Goal: Information Seeking & Learning: Understand process/instructions

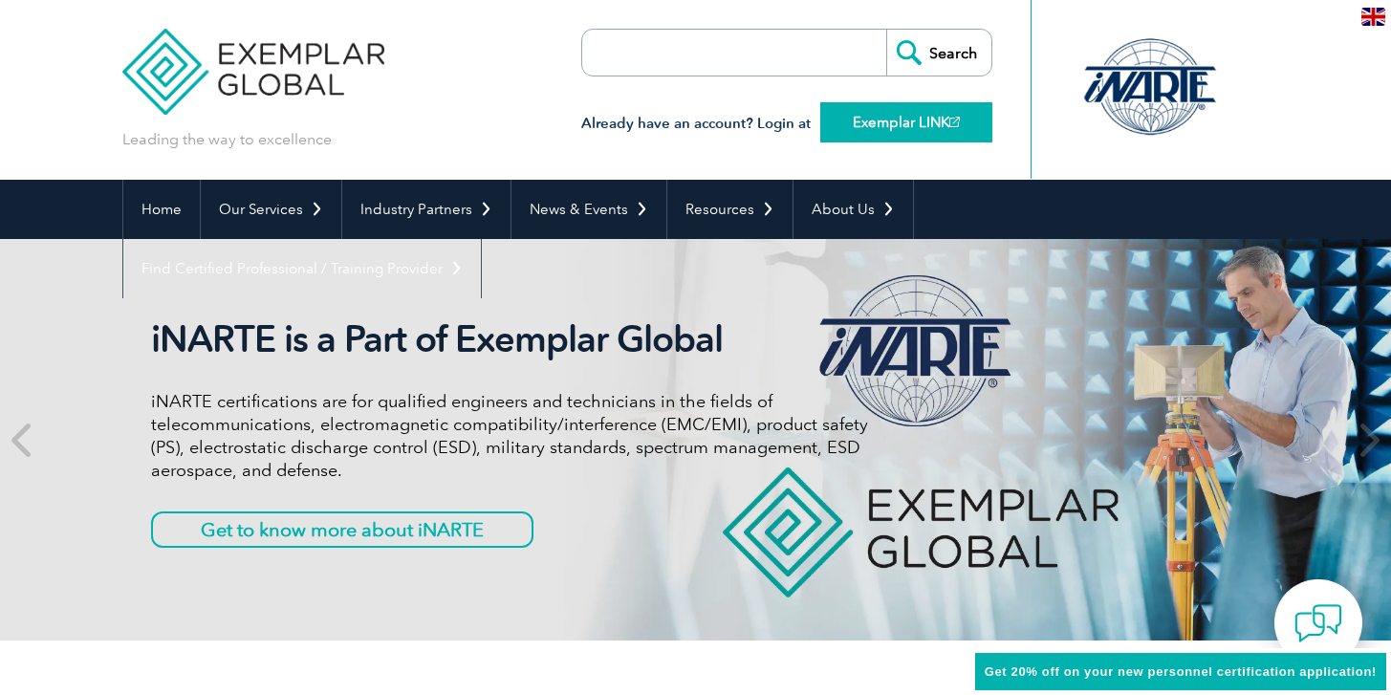
click at [893, 121] on link "Exemplar LINK" at bounding box center [906, 122] width 172 height 40
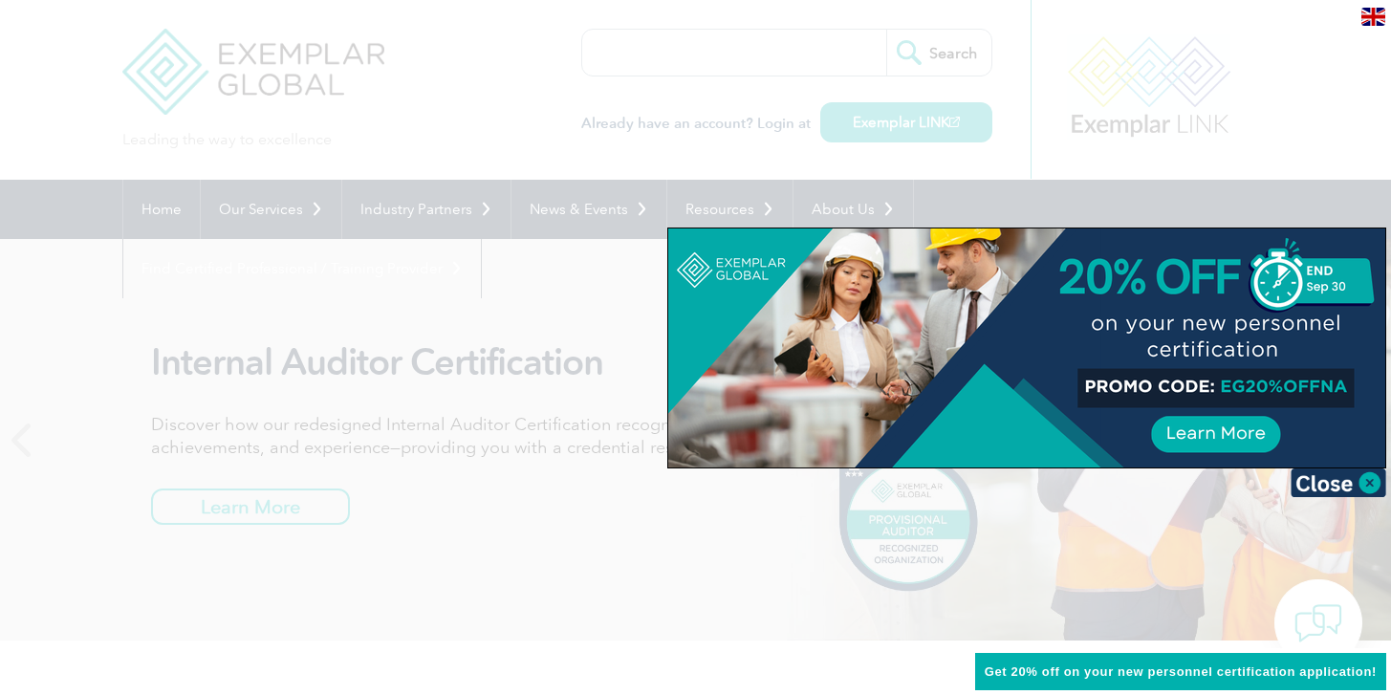
click at [262, 96] on div at bounding box center [695, 347] width 1391 height 695
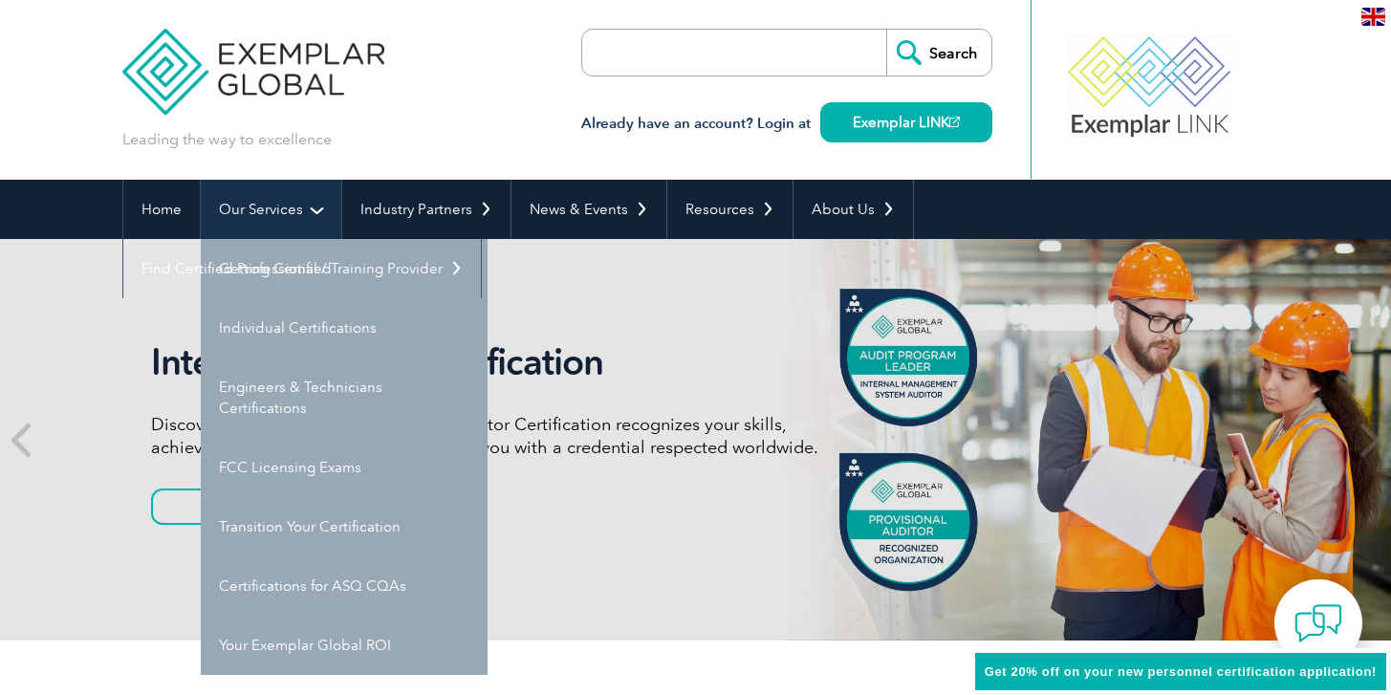
click at [269, 210] on link "Our Services" at bounding box center [271, 209] width 141 height 59
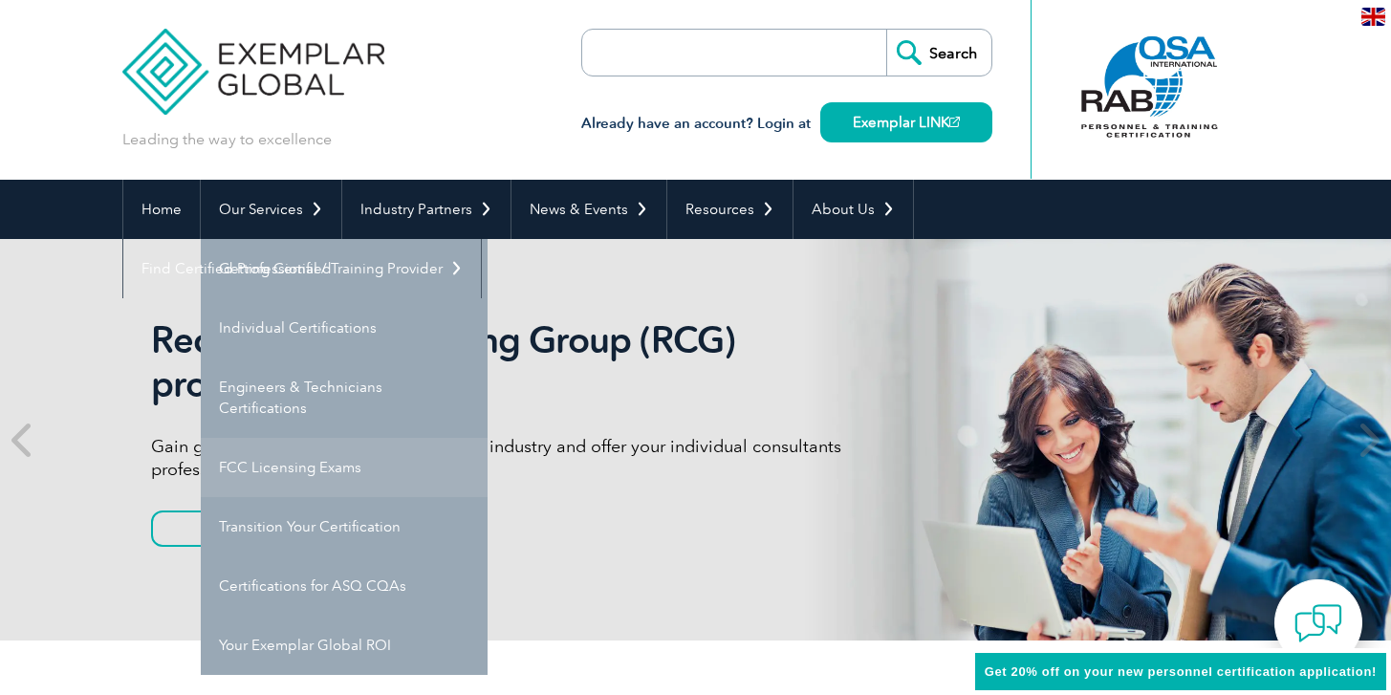
click at [289, 464] on link "FCC Licensing Exams" at bounding box center [344, 467] width 287 height 59
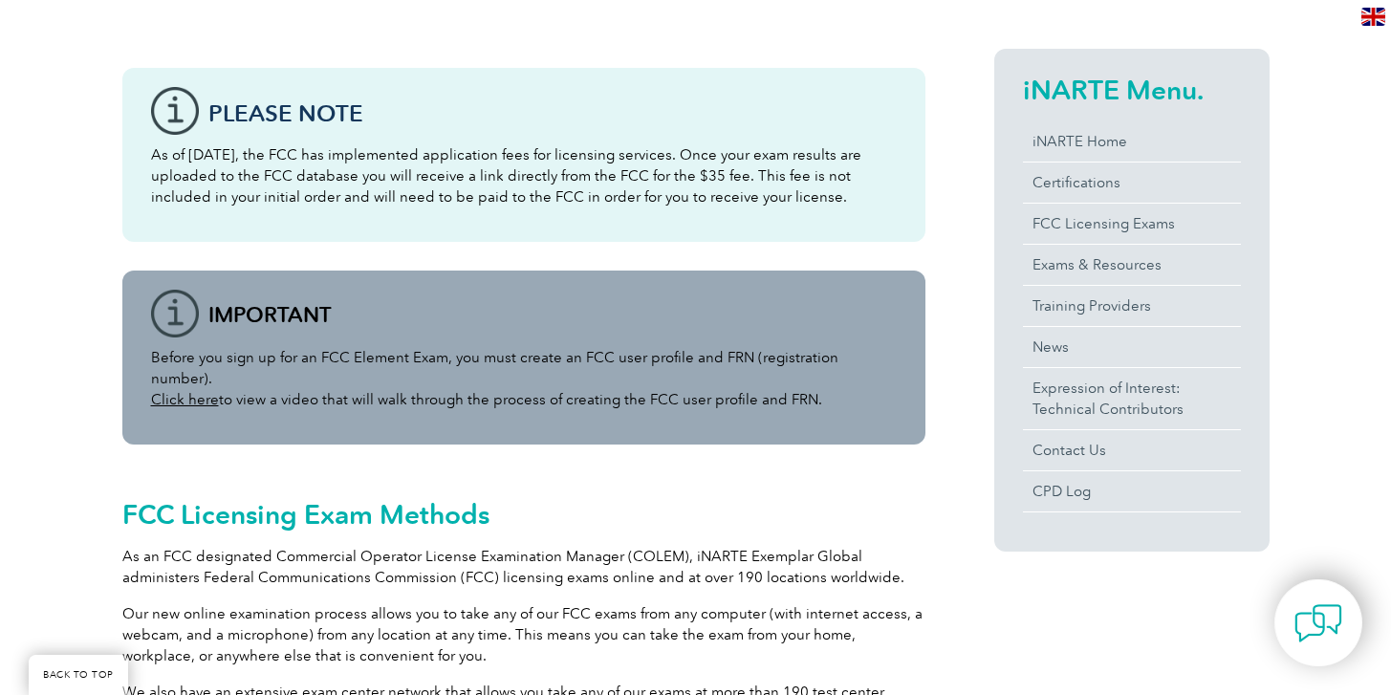
scroll to position [492, 0]
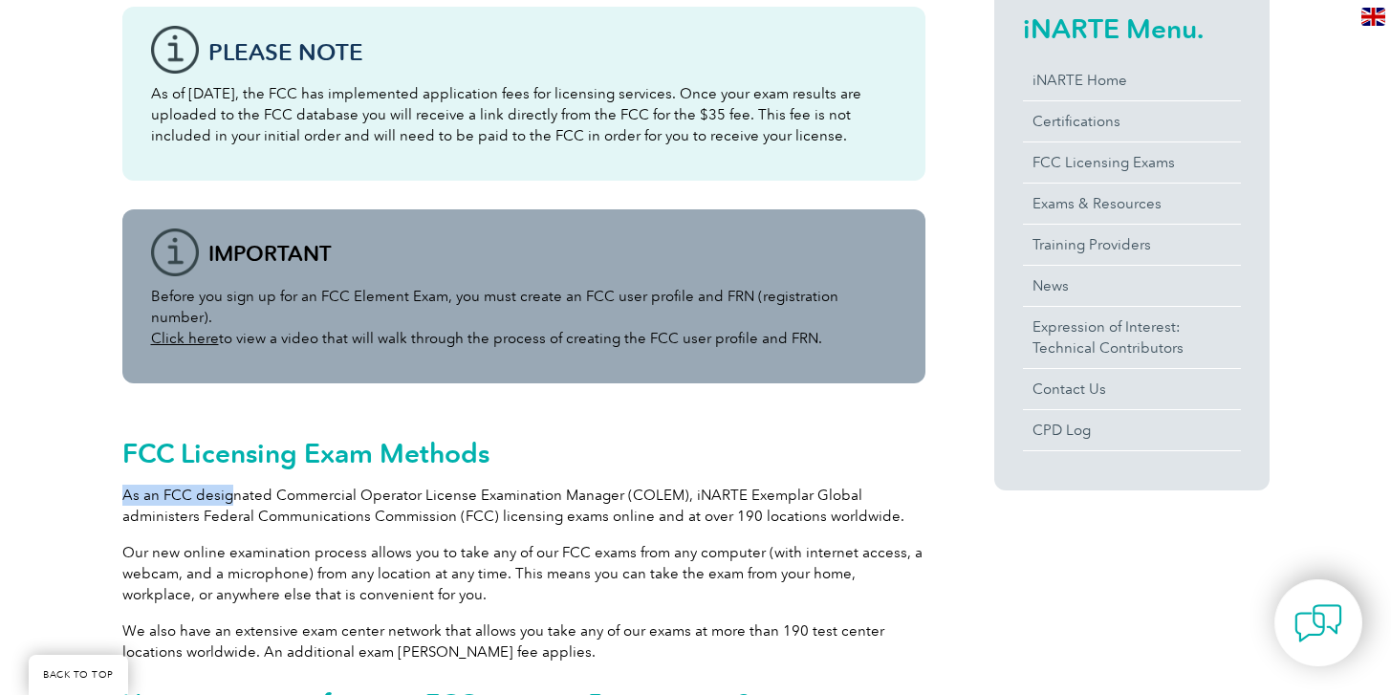
drag, startPoint x: 228, startPoint y: 477, endPoint x: 678, endPoint y: 443, distance: 451.7
click at [666, 445] on div "FCC Licensing Exam Methods As an FCC designated Commercial Operator License Exa…" at bounding box center [523, 573] width 803 height 323
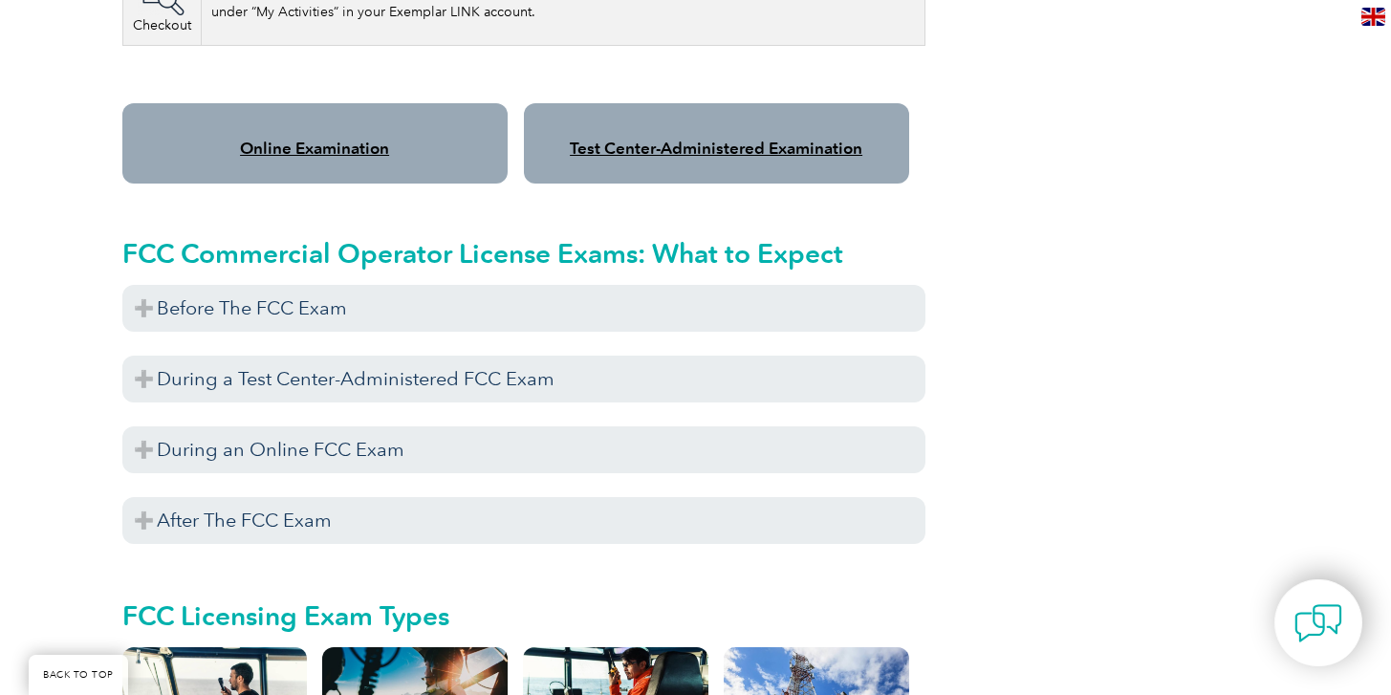
scroll to position [1716, 0]
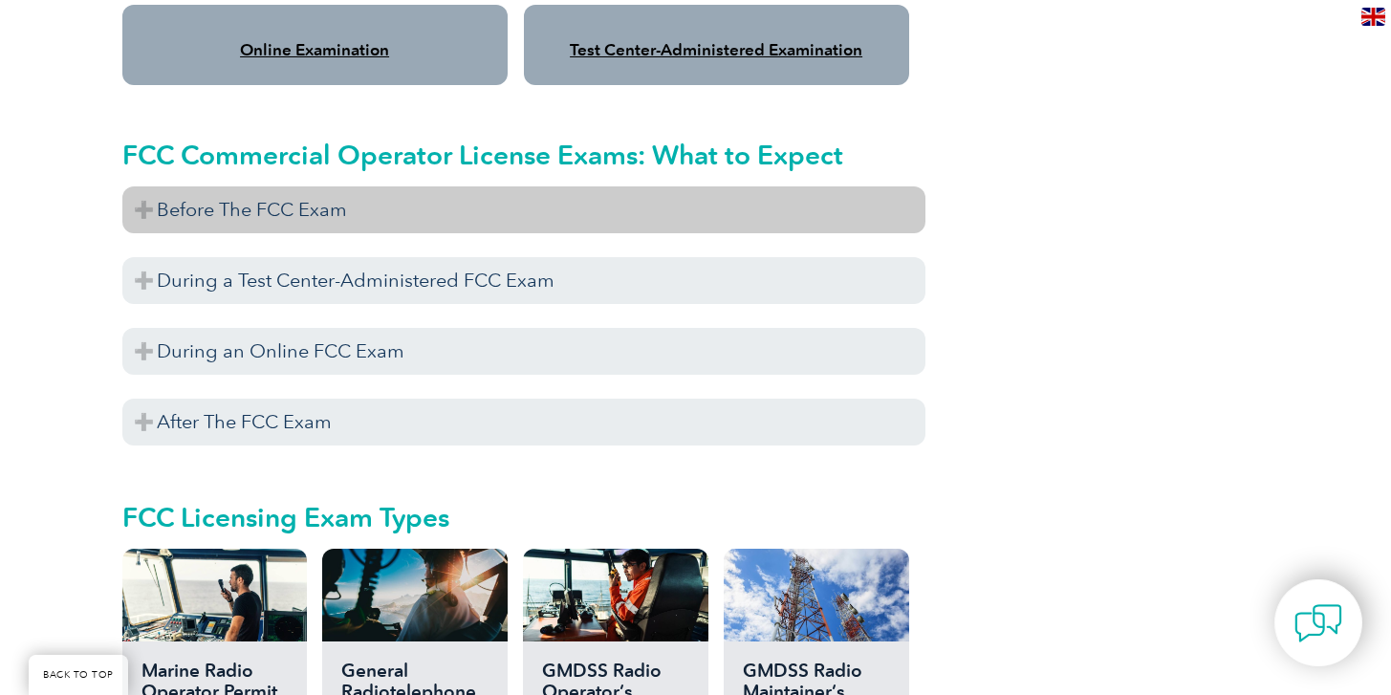
click at [303, 207] on h3 "Before The FCC Exam" at bounding box center [523, 209] width 803 height 47
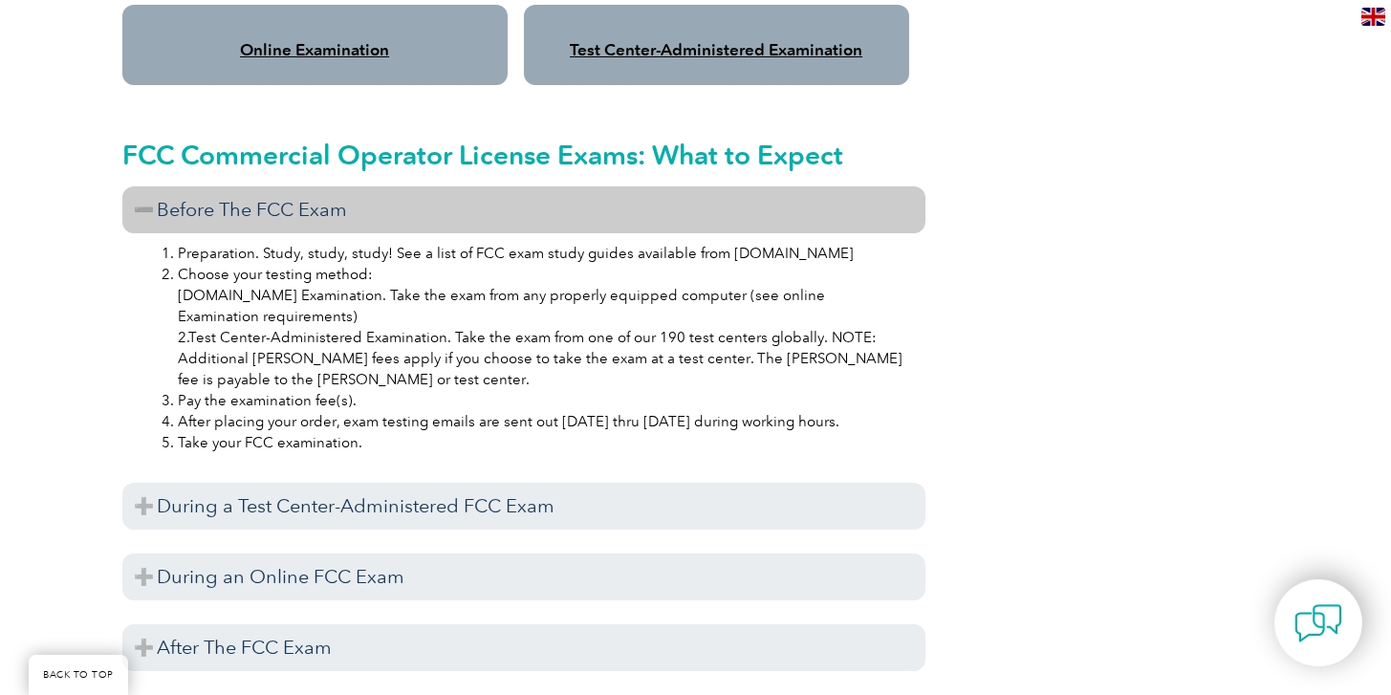
click at [303, 207] on h3 "Before The FCC Exam" at bounding box center [523, 209] width 803 height 47
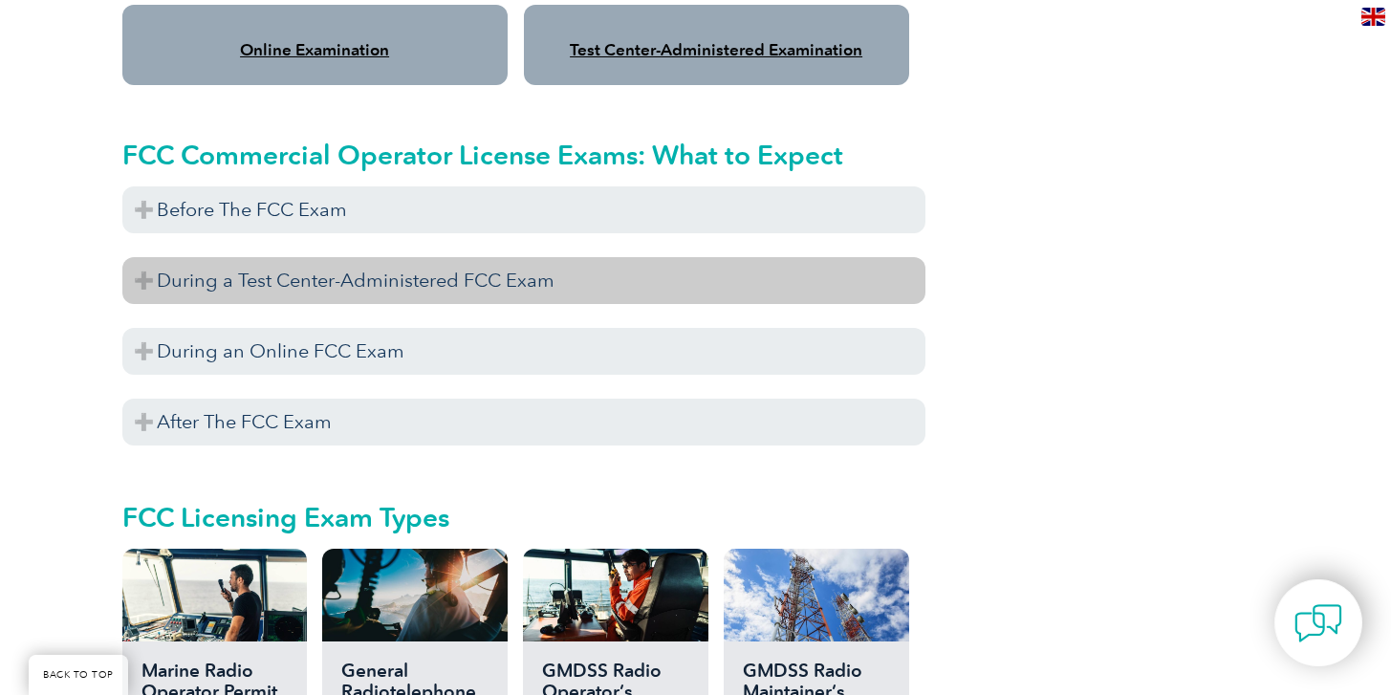
click at [304, 274] on h3 "During a Test Center-Administered FCC Exam" at bounding box center [523, 280] width 803 height 47
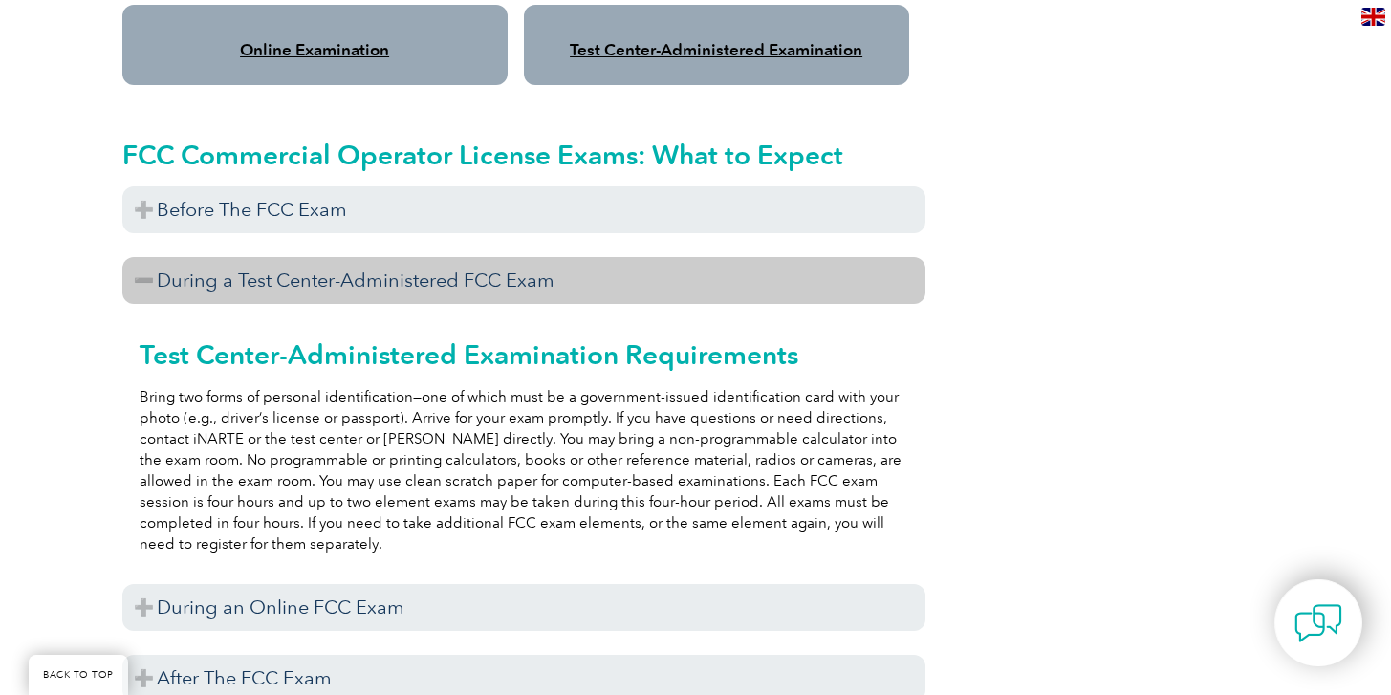
scroll to position [1923, 0]
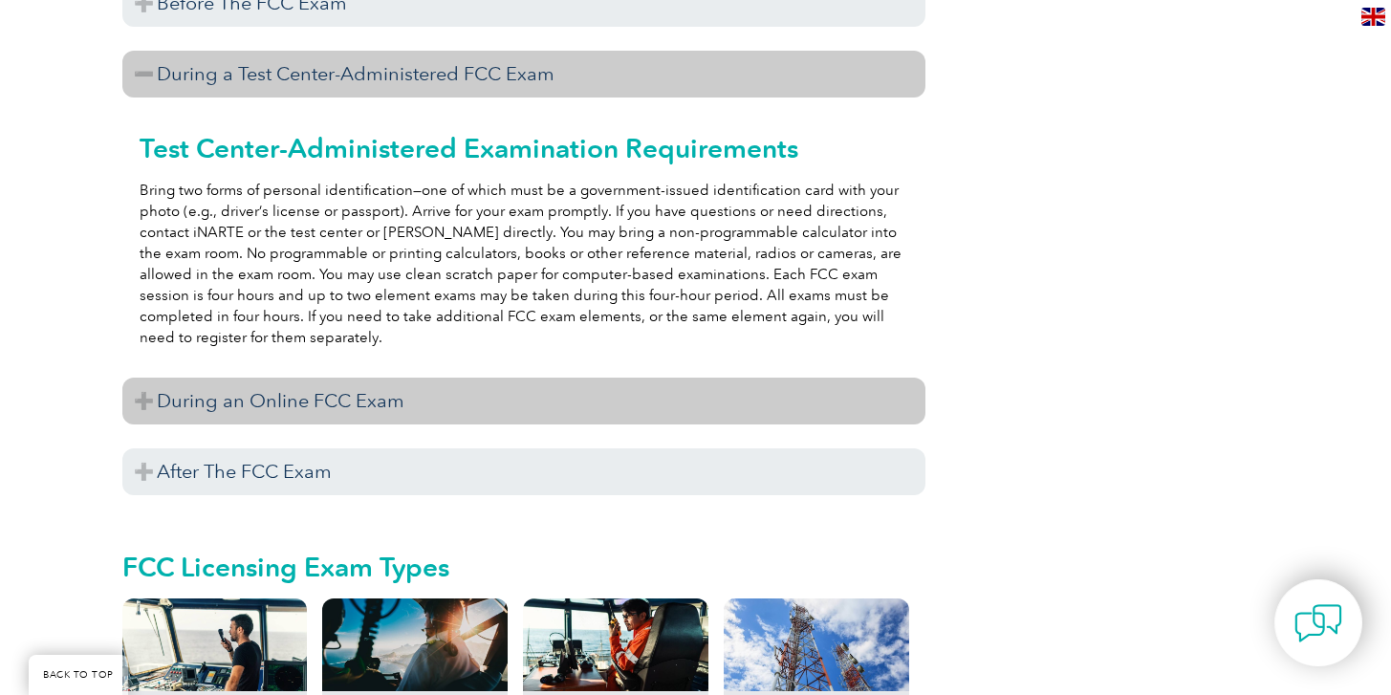
click at [307, 380] on h3 "During an Online FCC Exam" at bounding box center [523, 401] width 803 height 47
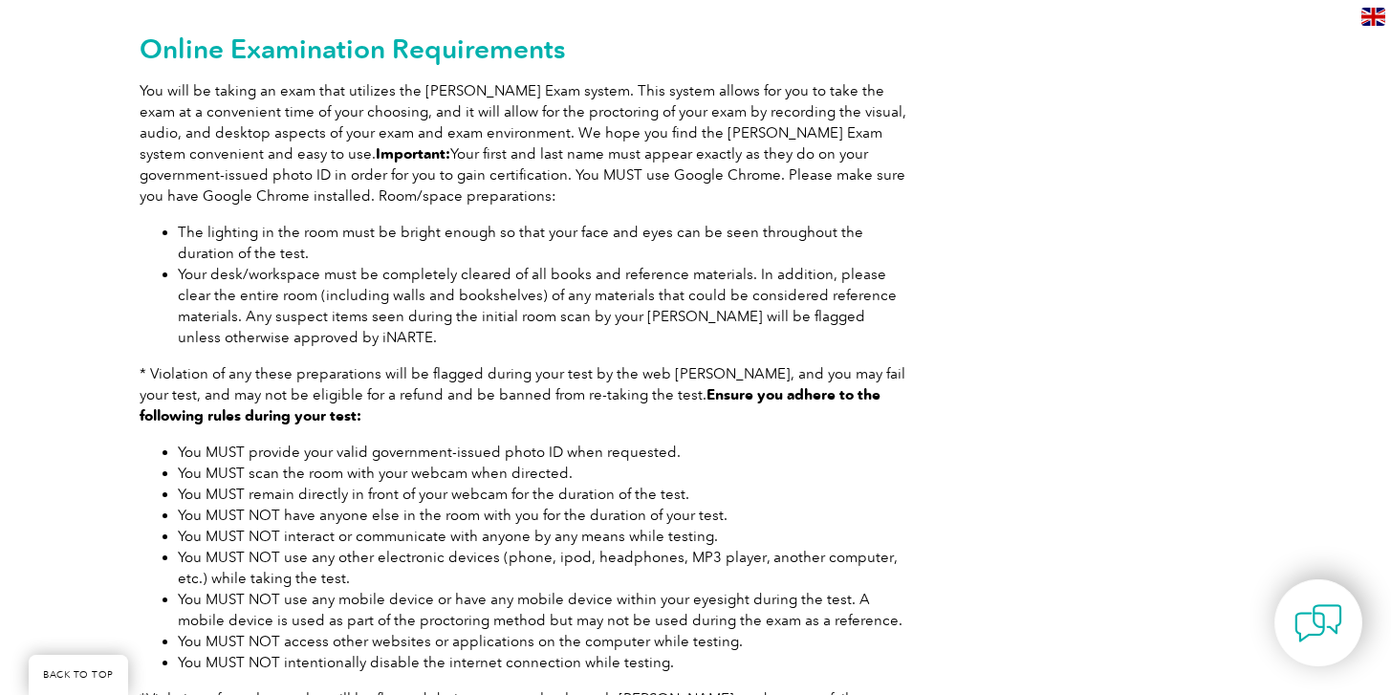
scroll to position [2362, 0]
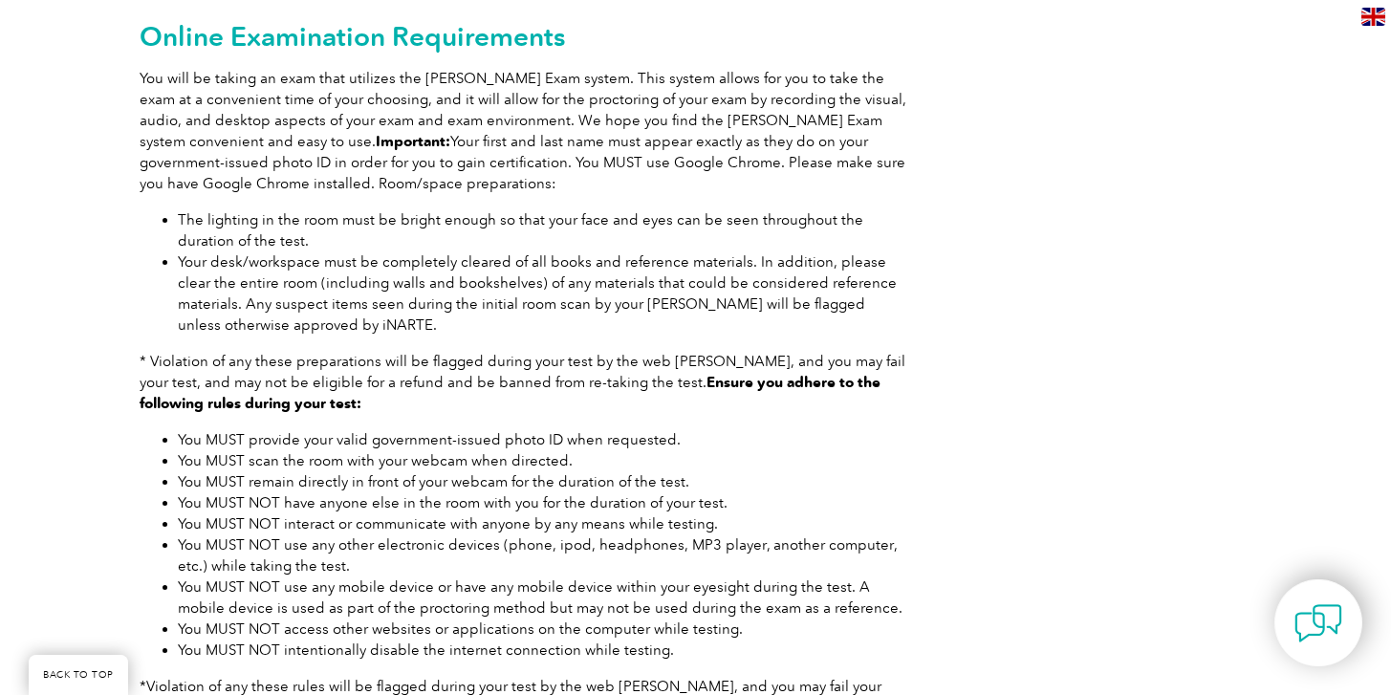
drag, startPoint x: 289, startPoint y: 407, endPoint x: 401, endPoint y: 407, distance: 111.9
click at [403, 407] on div "Online Examination Requirements You will be taking an exam that utilizes the Pr…" at bounding box center [523, 360] width 803 height 748
click at [283, 429] on li "You MUST provide your valid government-issued photo ID when requested." at bounding box center [543, 439] width 731 height 21
click at [284, 429] on li "You MUST provide your valid government-issued photo ID when requested." at bounding box center [543, 439] width 731 height 21
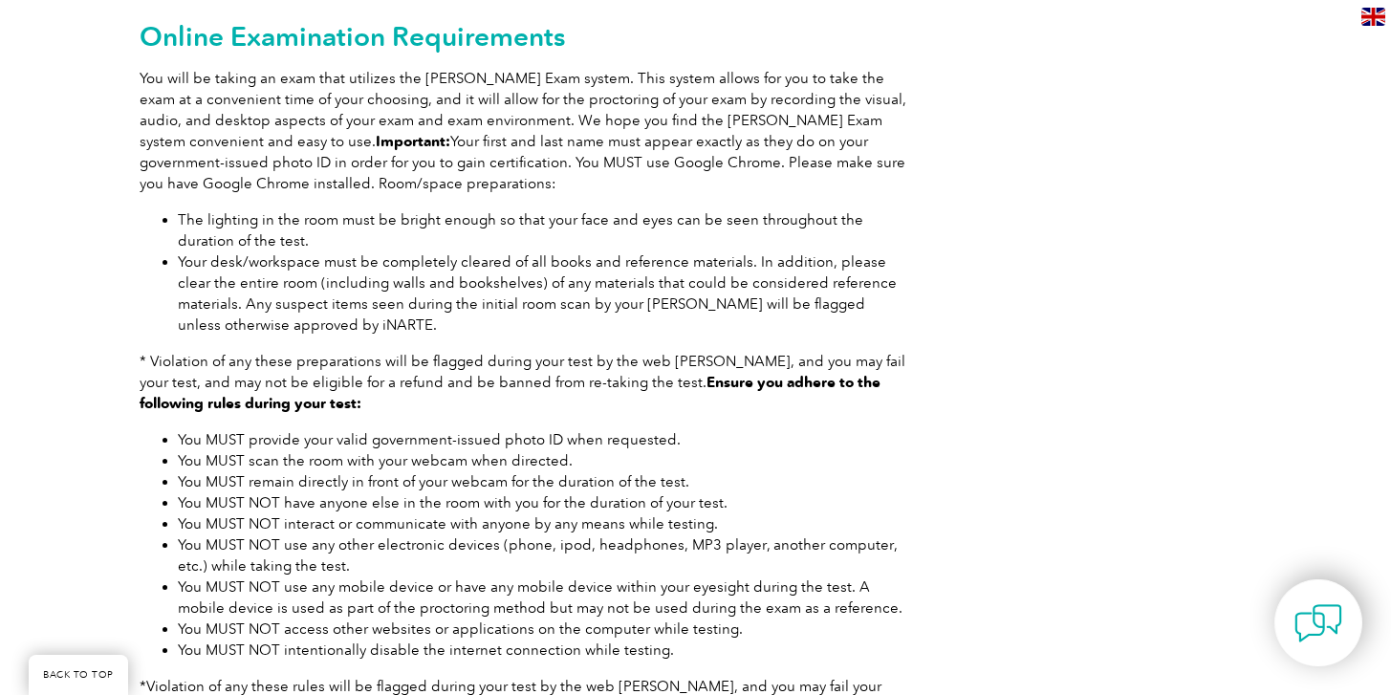
click at [332, 492] on li "You MUST NOT have anyone else in the room with you for the duration of your tes…" at bounding box center [543, 502] width 731 height 21
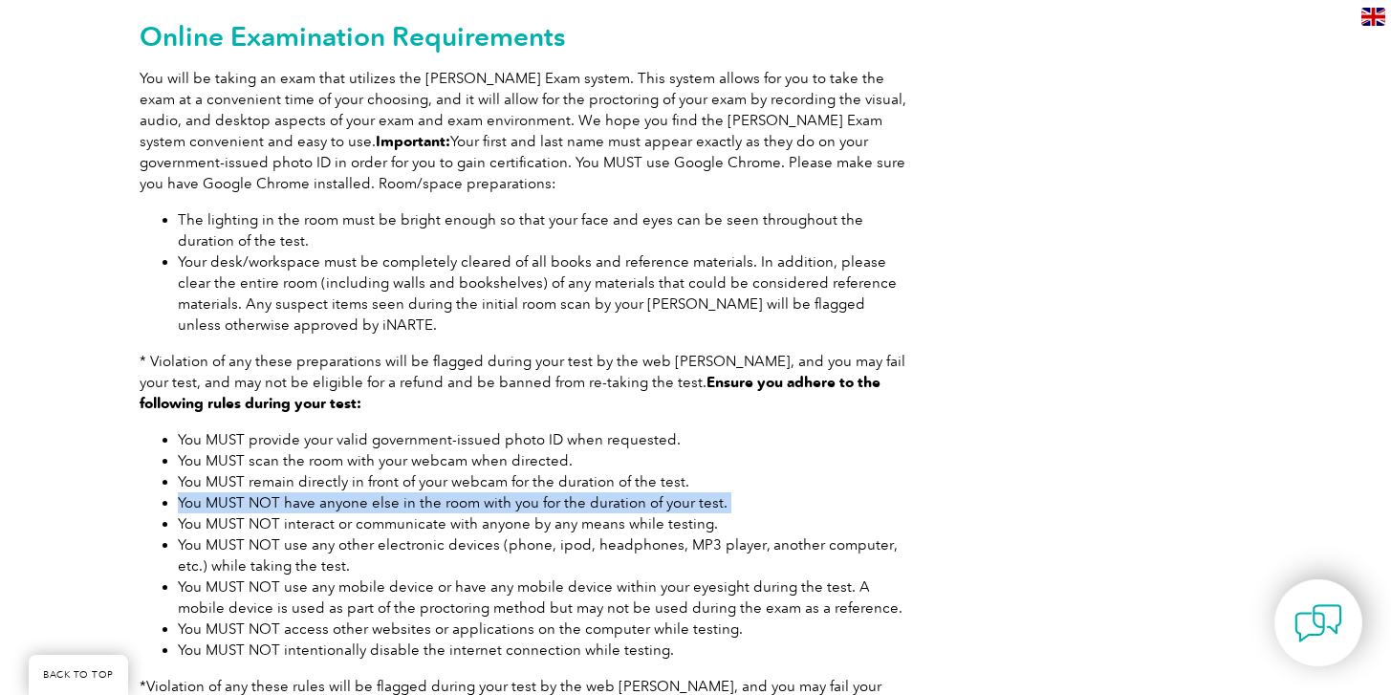
click at [332, 492] on li "You MUST NOT have anyone else in the room with you for the duration of your tes…" at bounding box center [543, 502] width 731 height 21
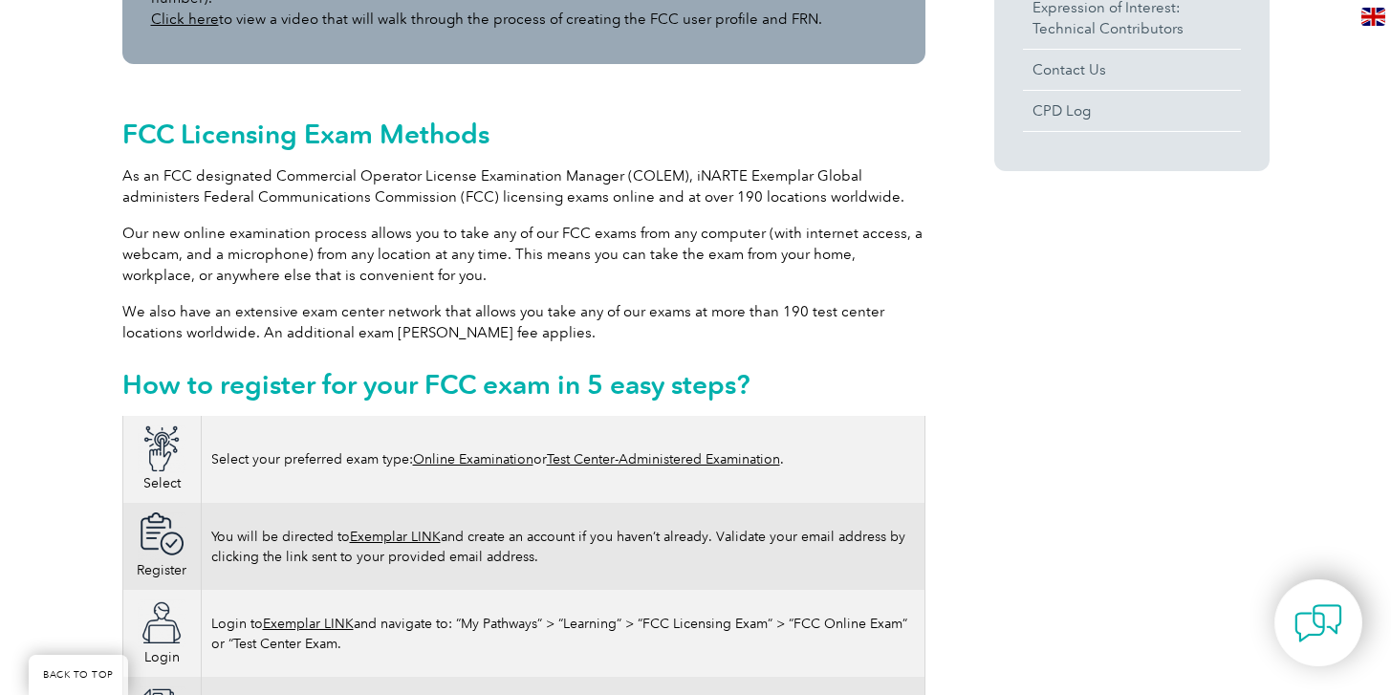
scroll to position [0, 0]
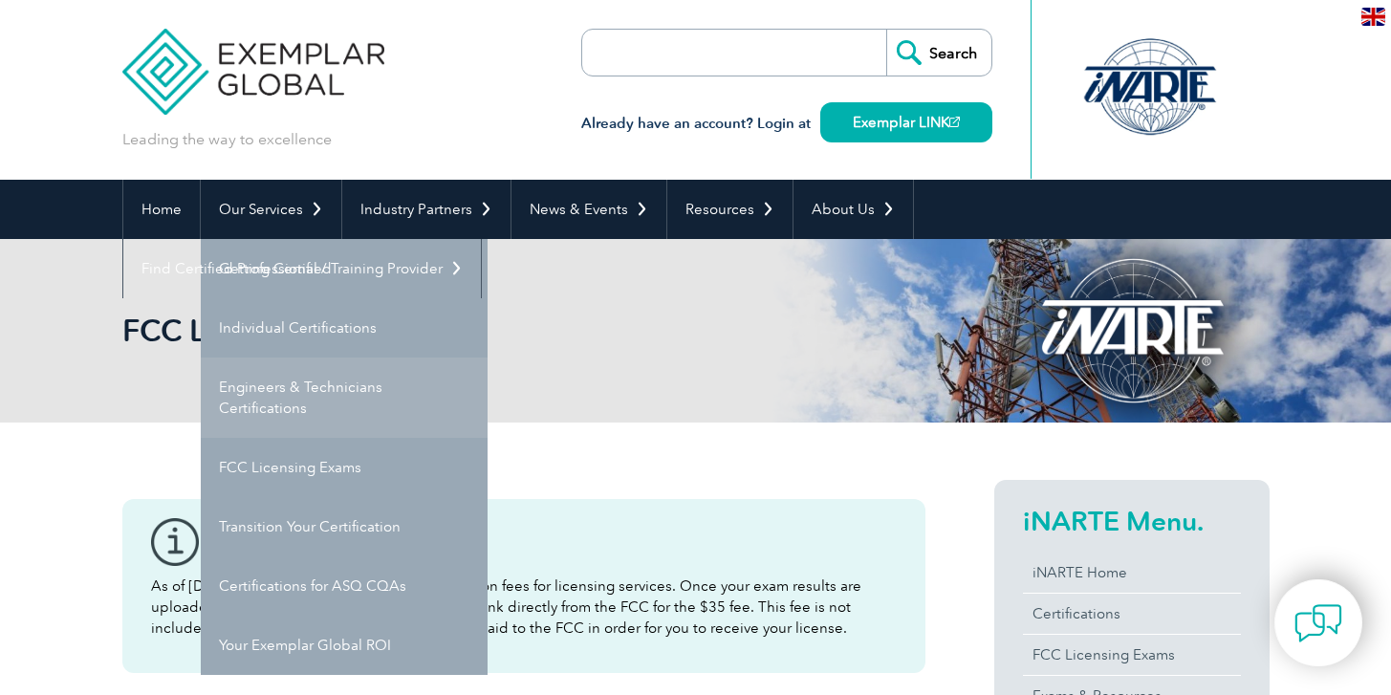
click at [298, 391] on link "Engineers & Technicians Certifications" at bounding box center [344, 398] width 287 height 80
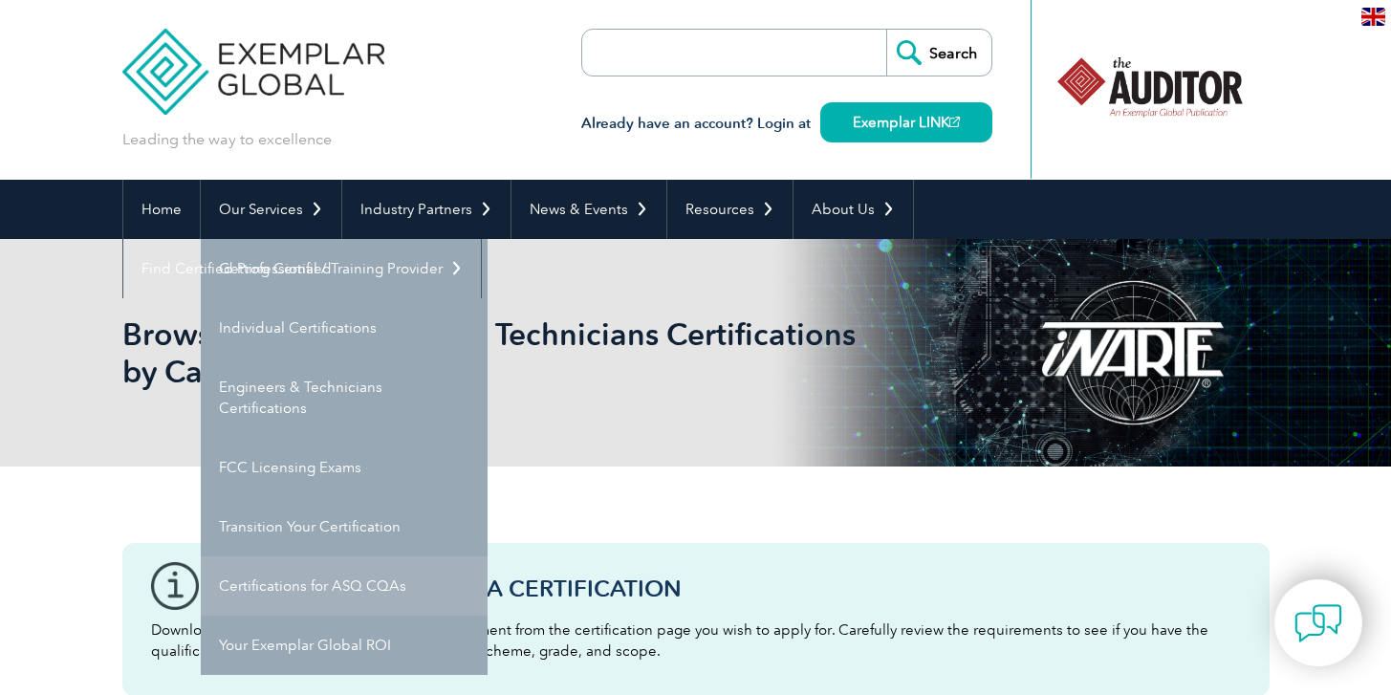
click at [329, 587] on link "Certifications for ASQ CQAs" at bounding box center [344, 586] width 287 height 59
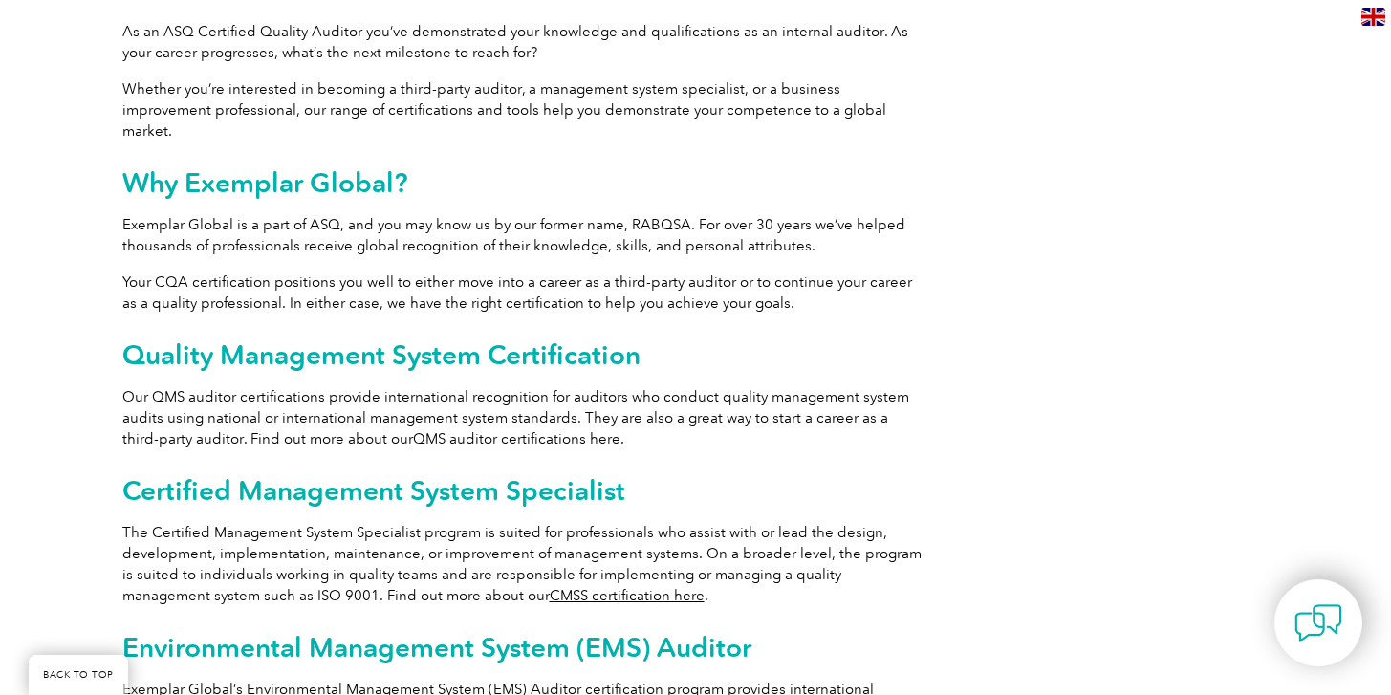
scroll to position [899, 0]
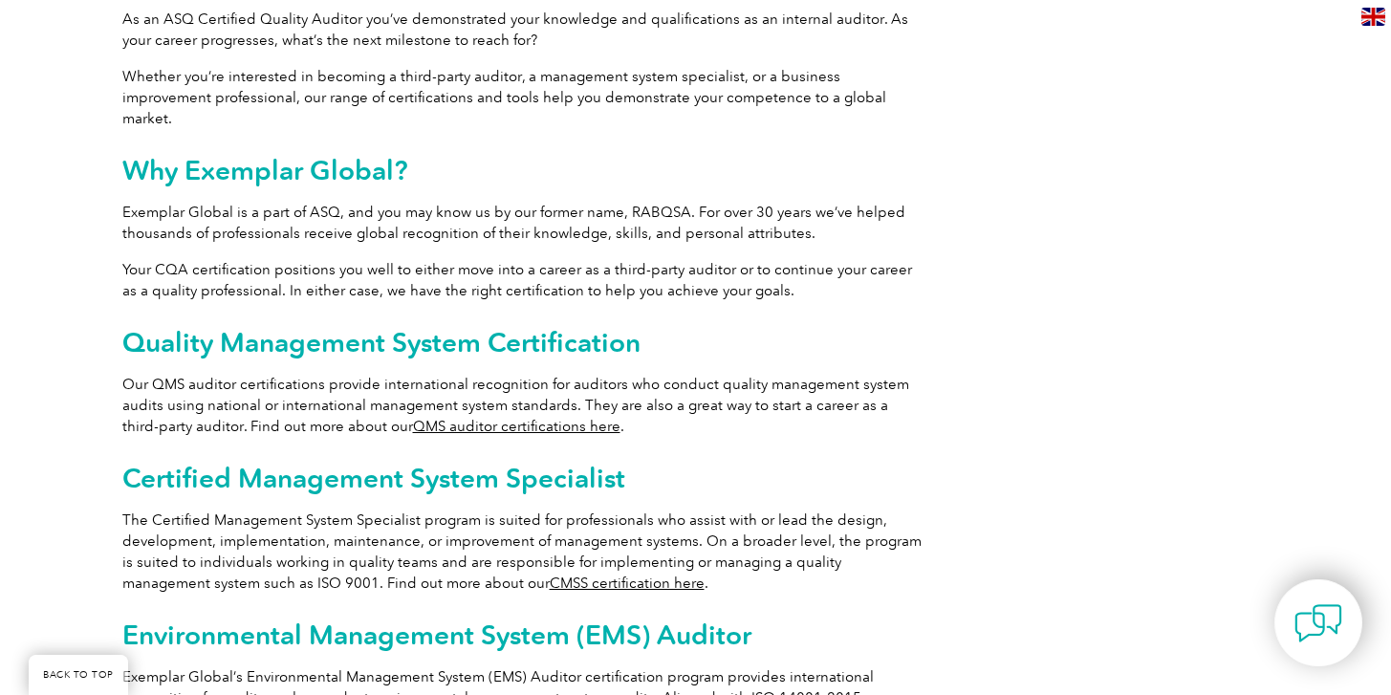
click at [550, 575] on link "CMSS certification here" at bounding box center [627, 583] width 155 height 17
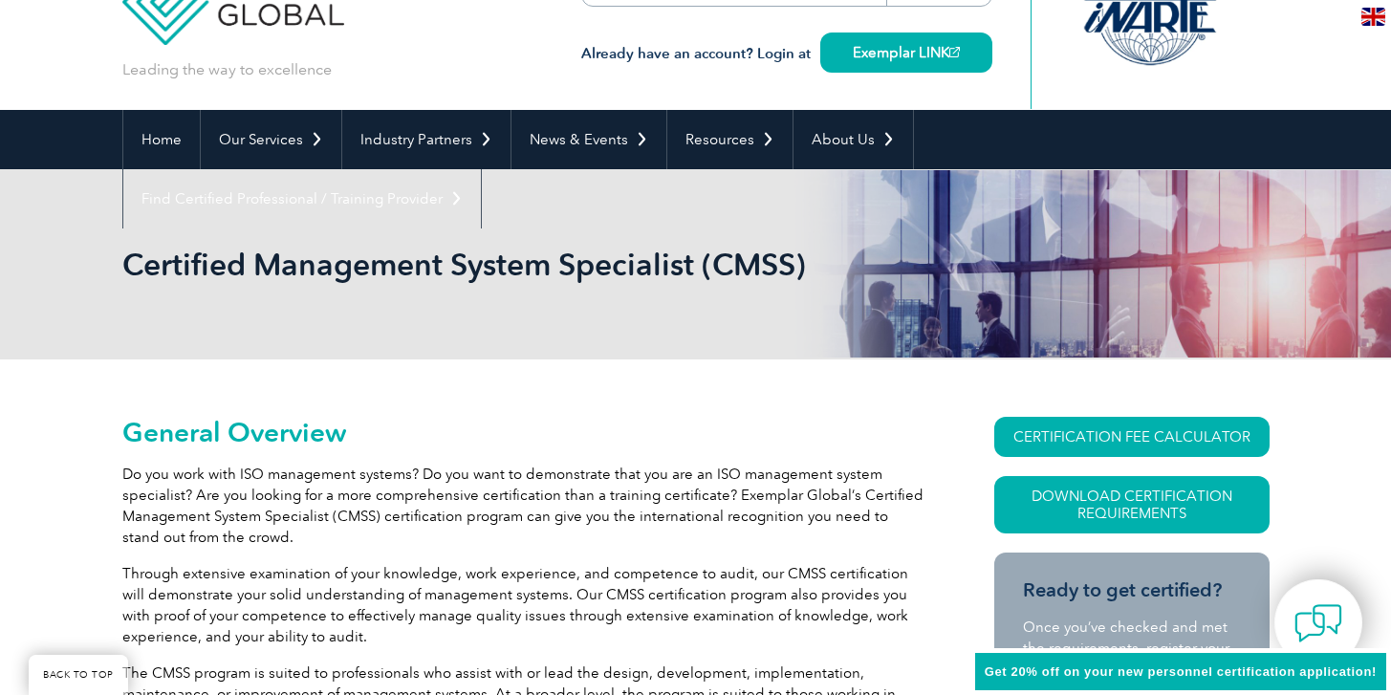
scroll to position [266, 0]
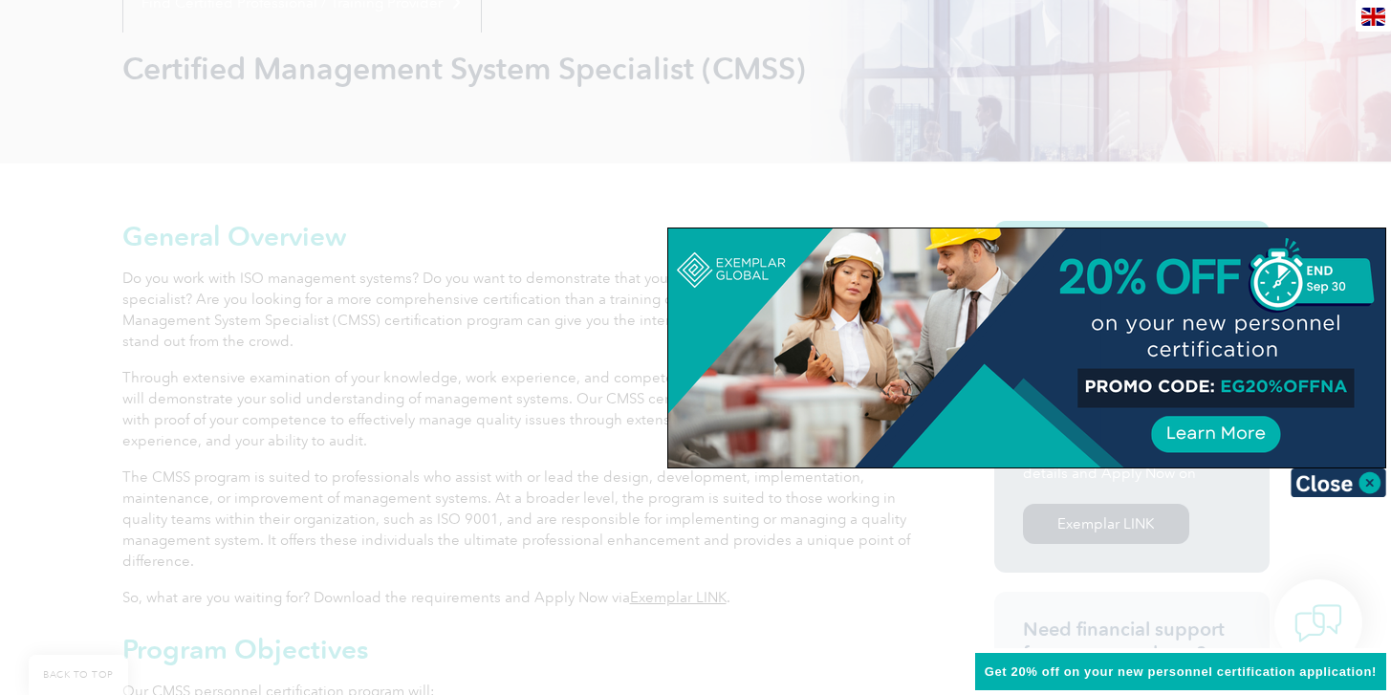
click at [1215, 165] on div at bounding box center [695, 347] width 1391 height 695
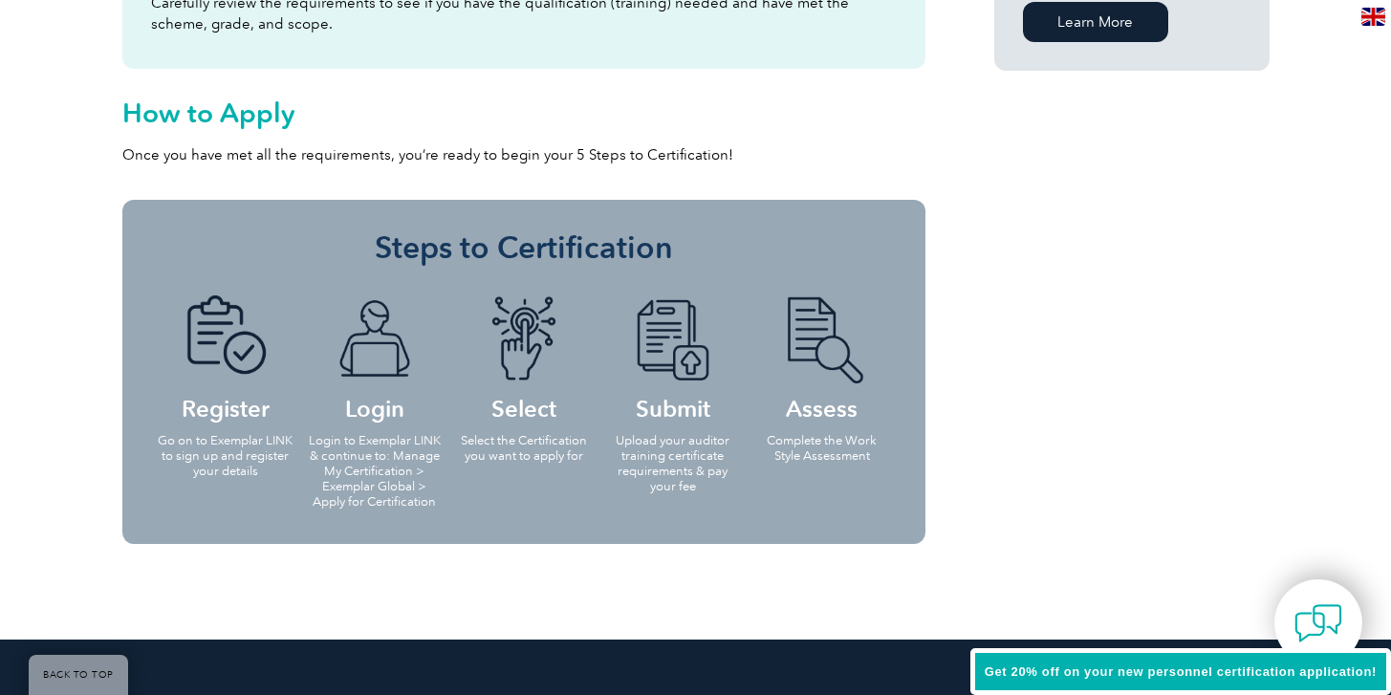
scroll to position [1071, 0]
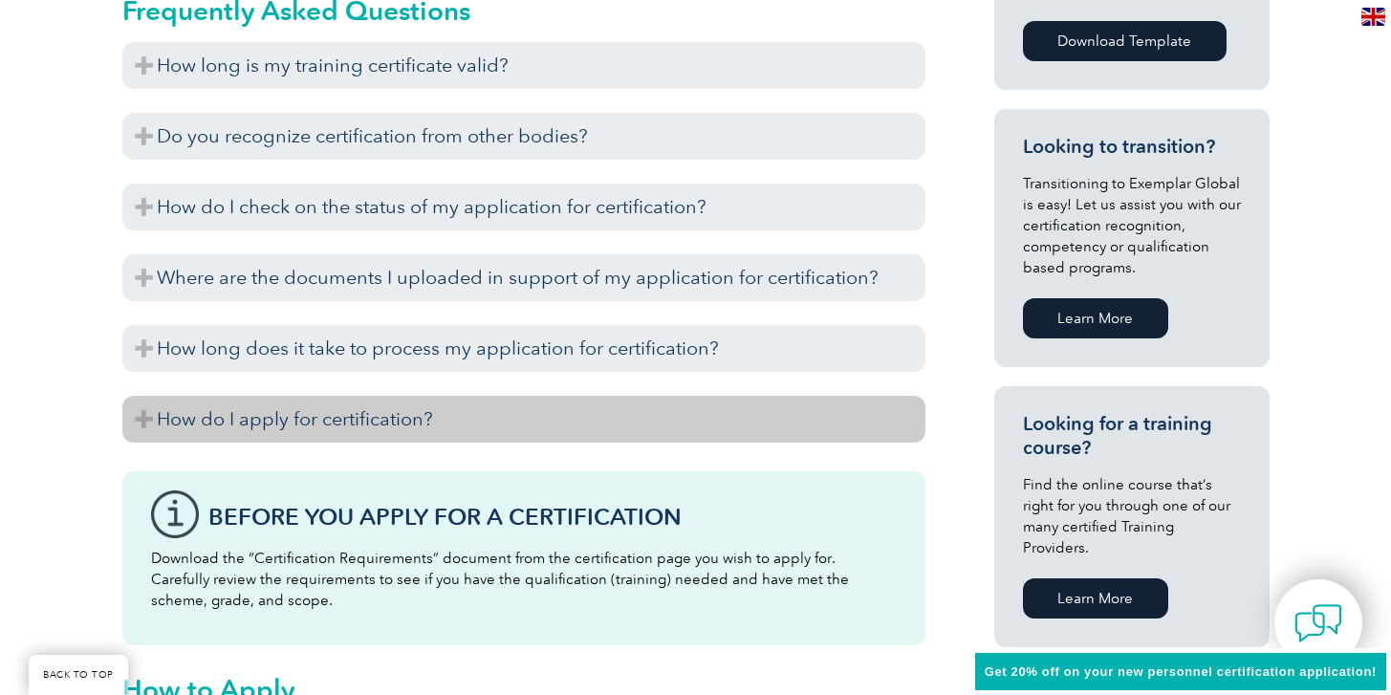
click at [428, 404] on h3 "How do I apply for certification?" at bounding box center [523, 419] width 803 height 47
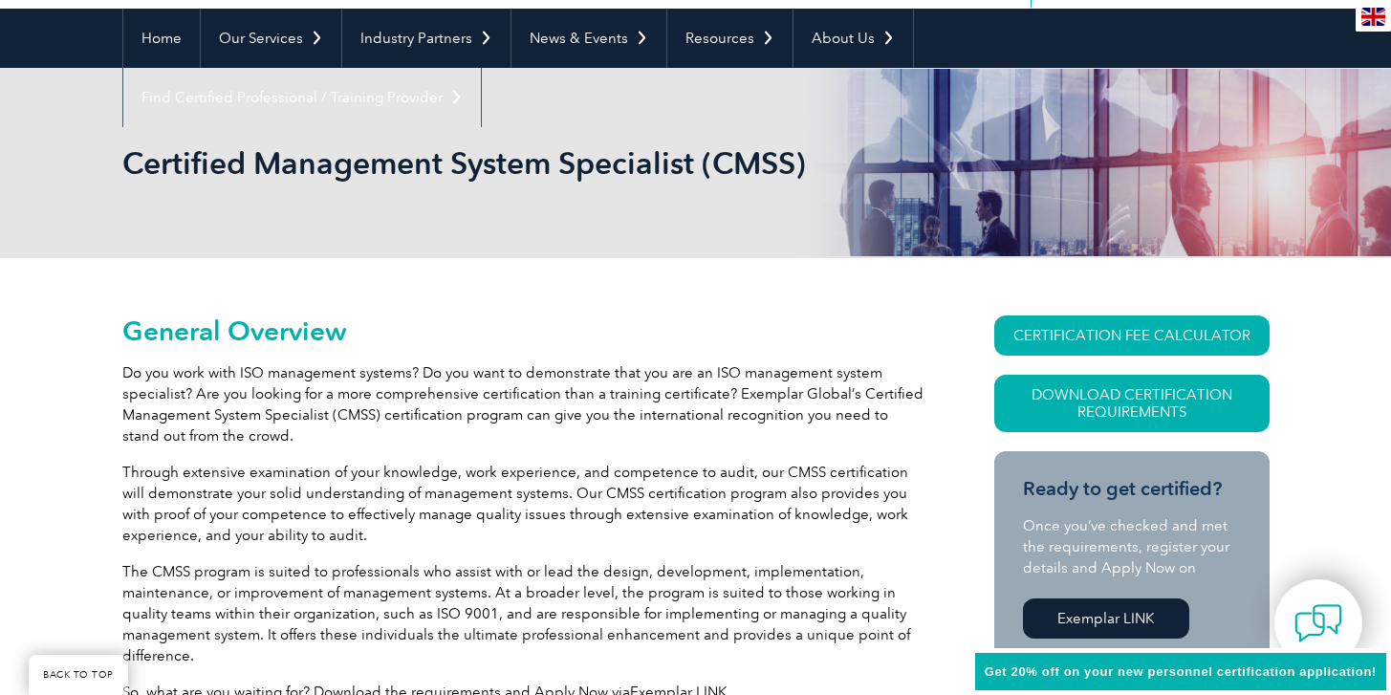
scroll to position [0, 0]
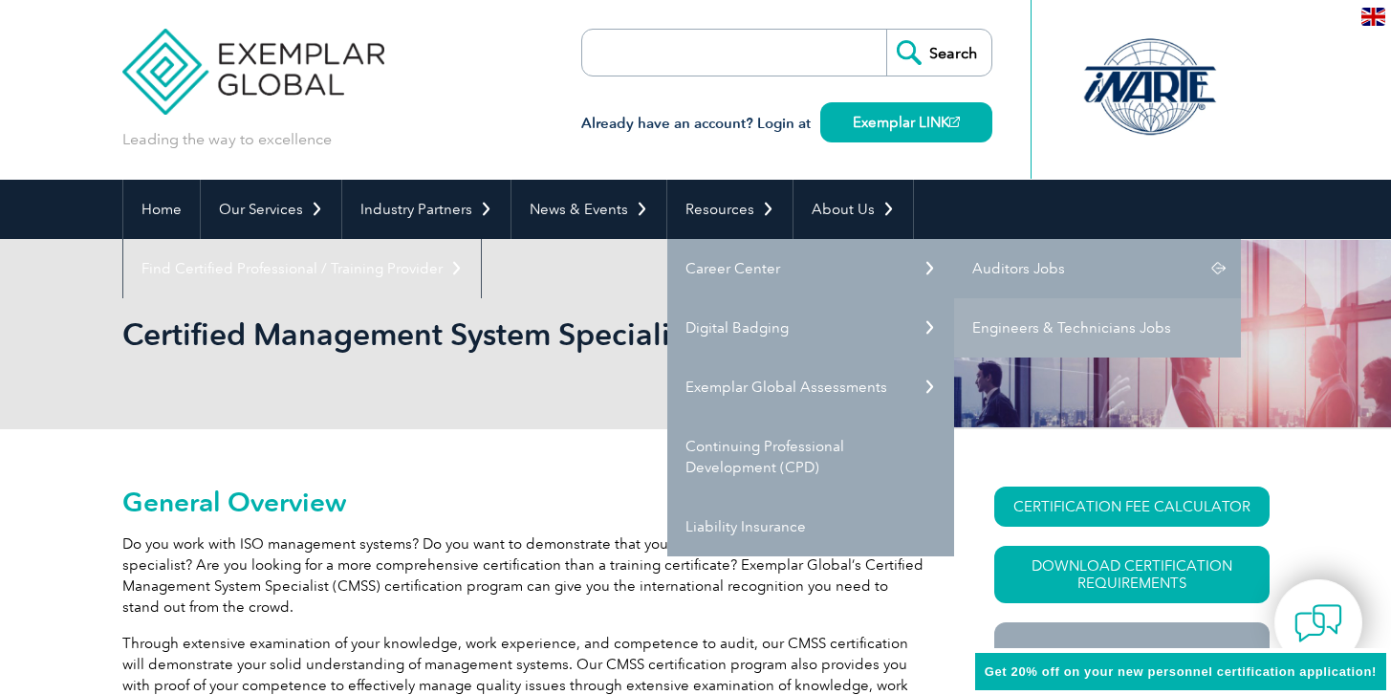
click at [1016, 273] on link "Auditors Jobs" at bounding box center [1097, 268] width 287 height 59
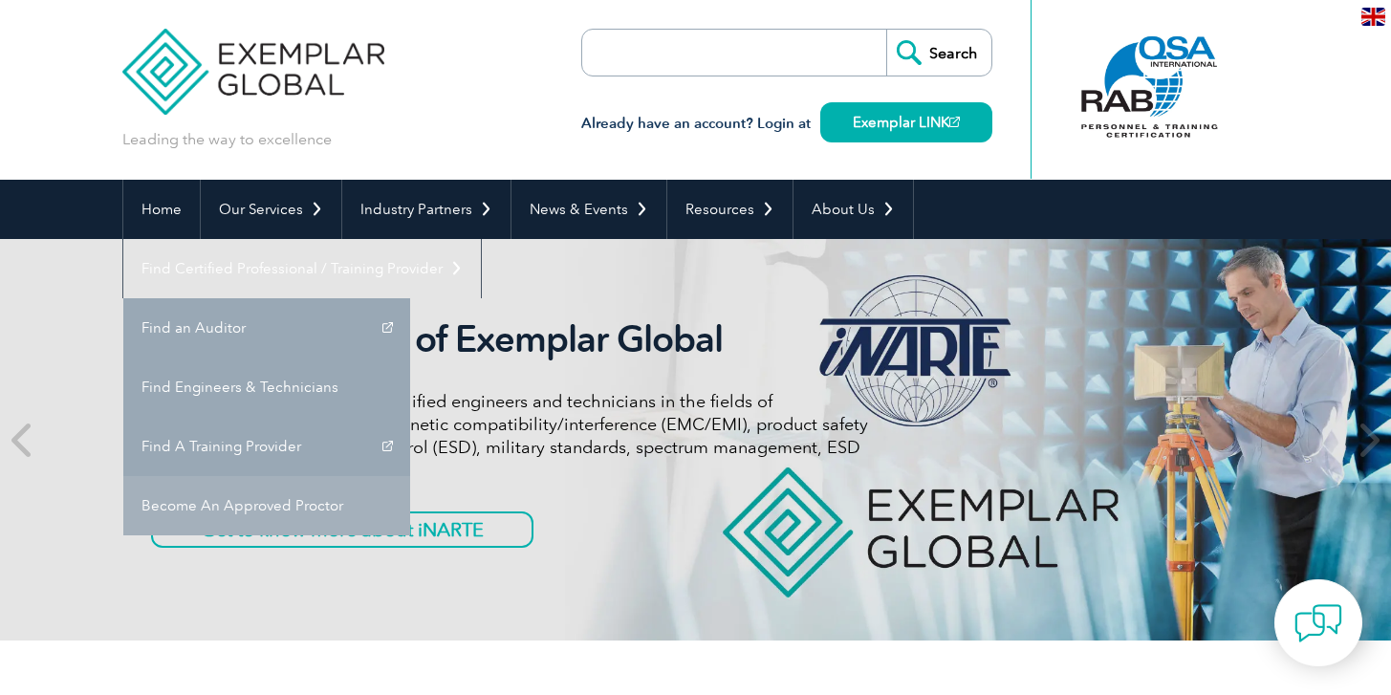
click at [410, 476] on link "Become An Approved Proctor" at bounding box center [266, 505] width 287 height 59
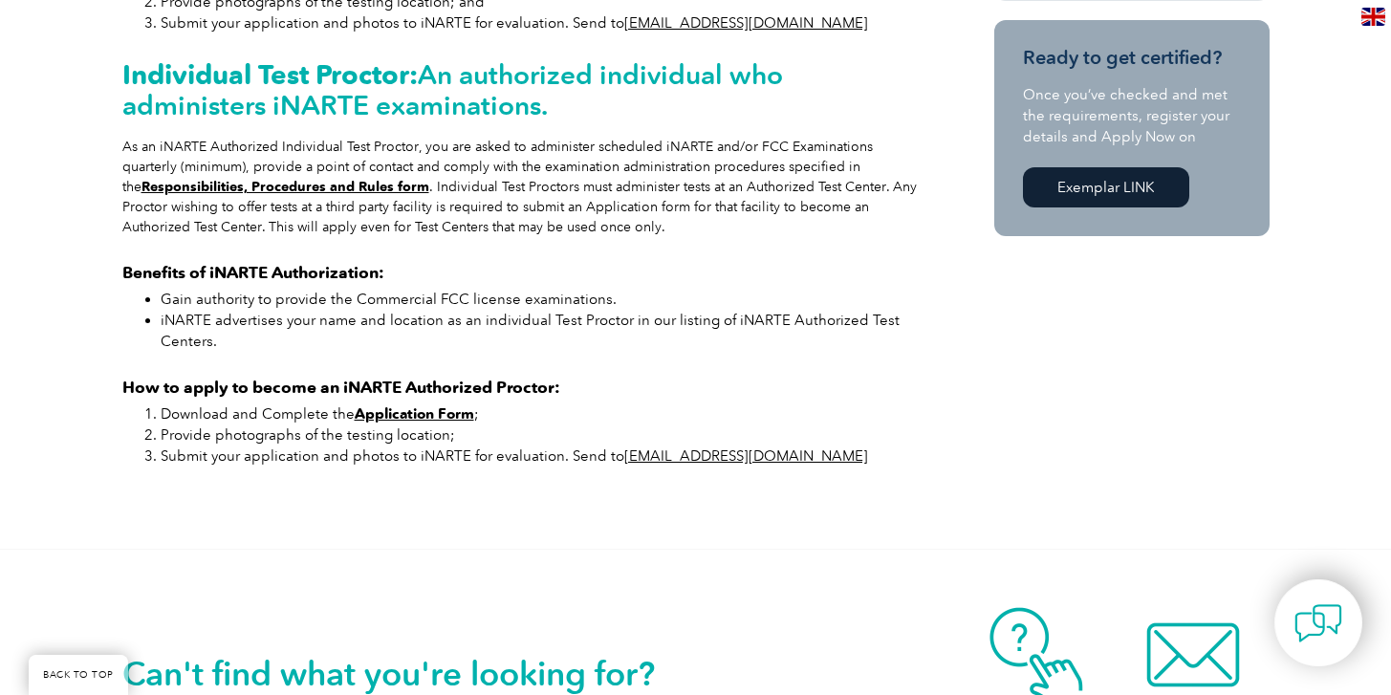
scroll to position [957, 0]
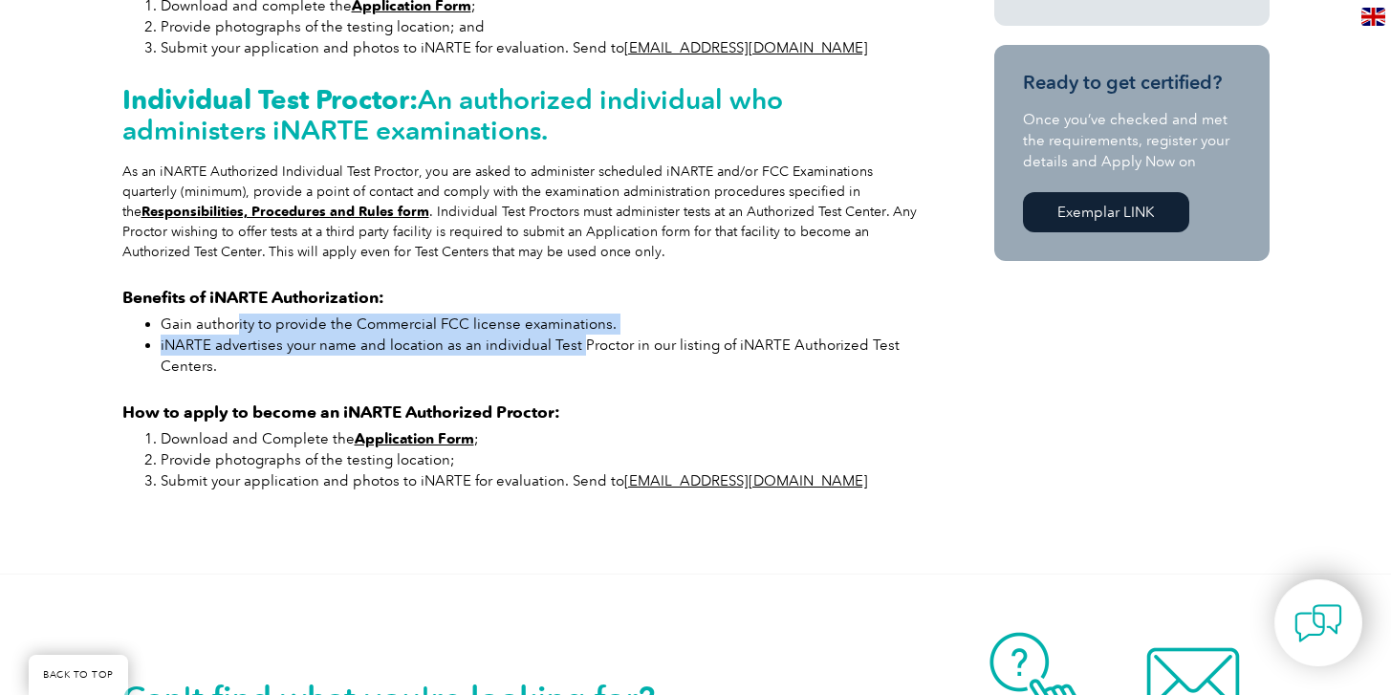
drag, startPoint x: 238, startPoint y: 354, endPoint x: 574, endPoint y: 377, distance: 336.4
click at [574, 377] on ul "Gain authority to provide the Commercial FCC license examinations. iNARTE adver…" at bounding box center [523, 345] width 803 height 63
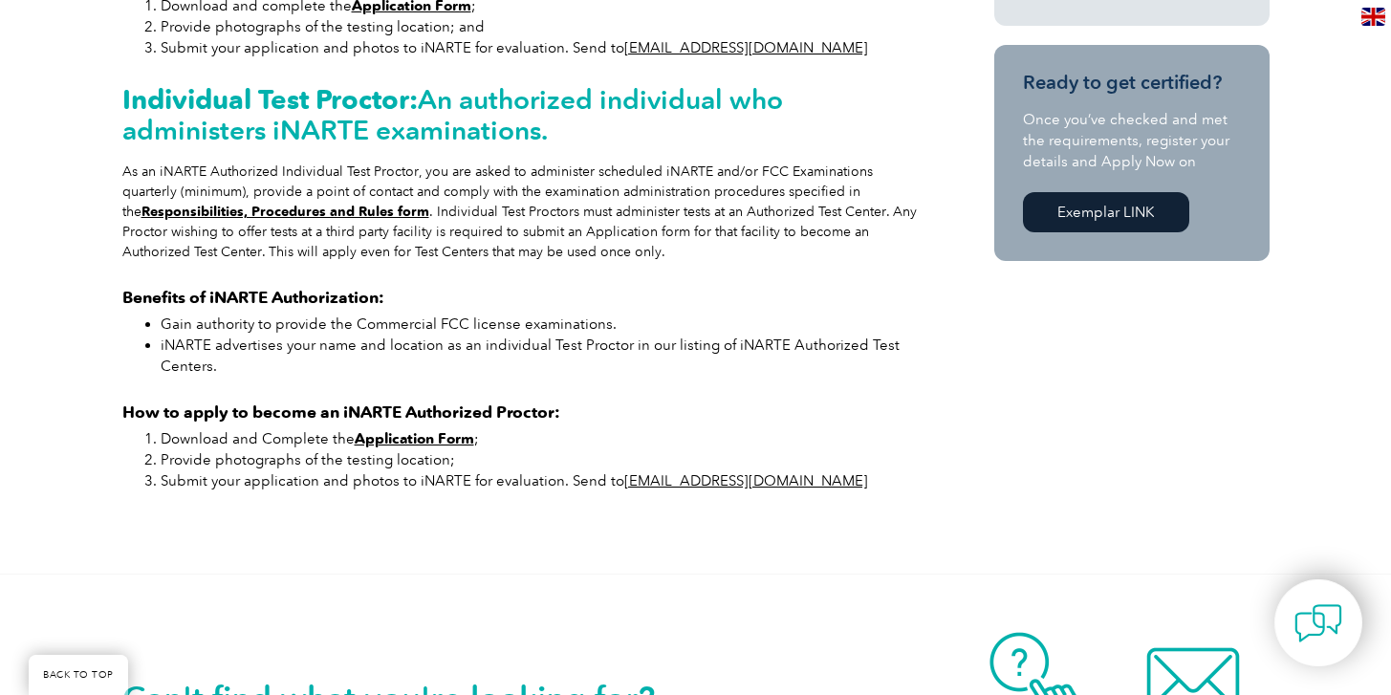
click at [275, 449] on li "Download and Complete the Application Form ;" at bounding box center [543, 438] width 765 height 21
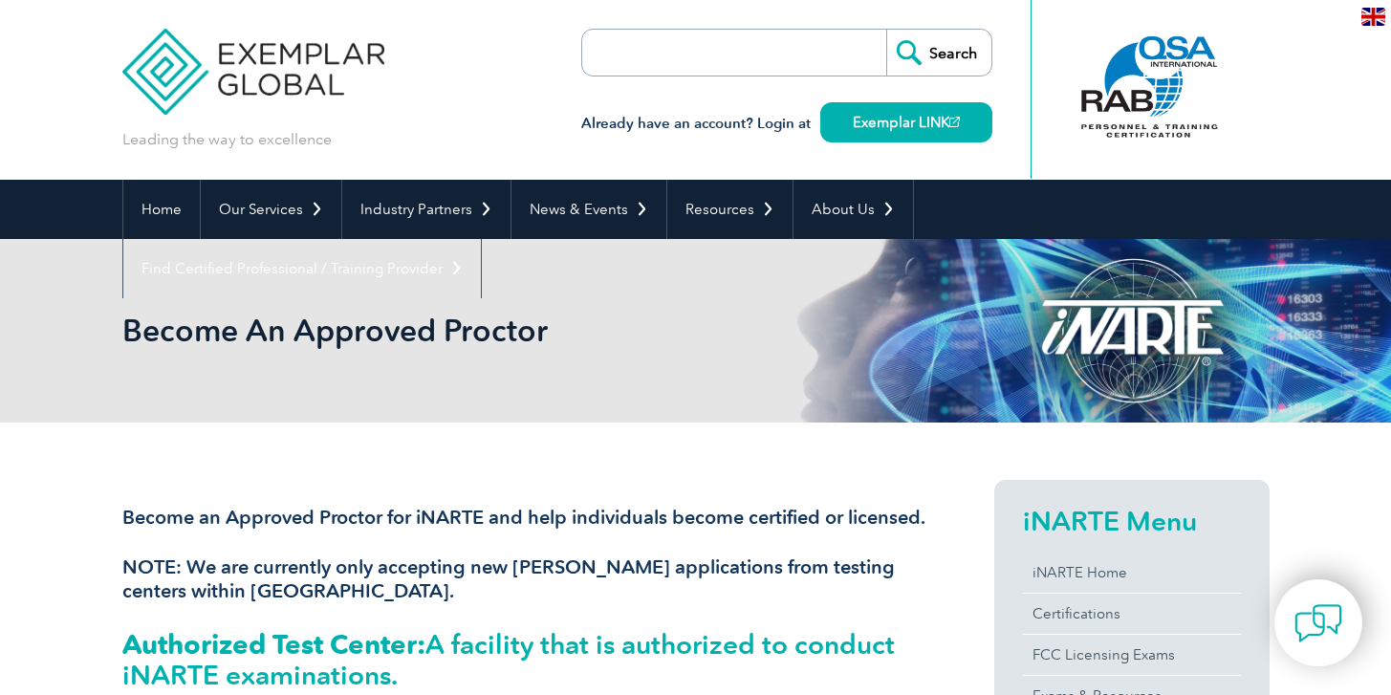
scroll to position [11, 0]
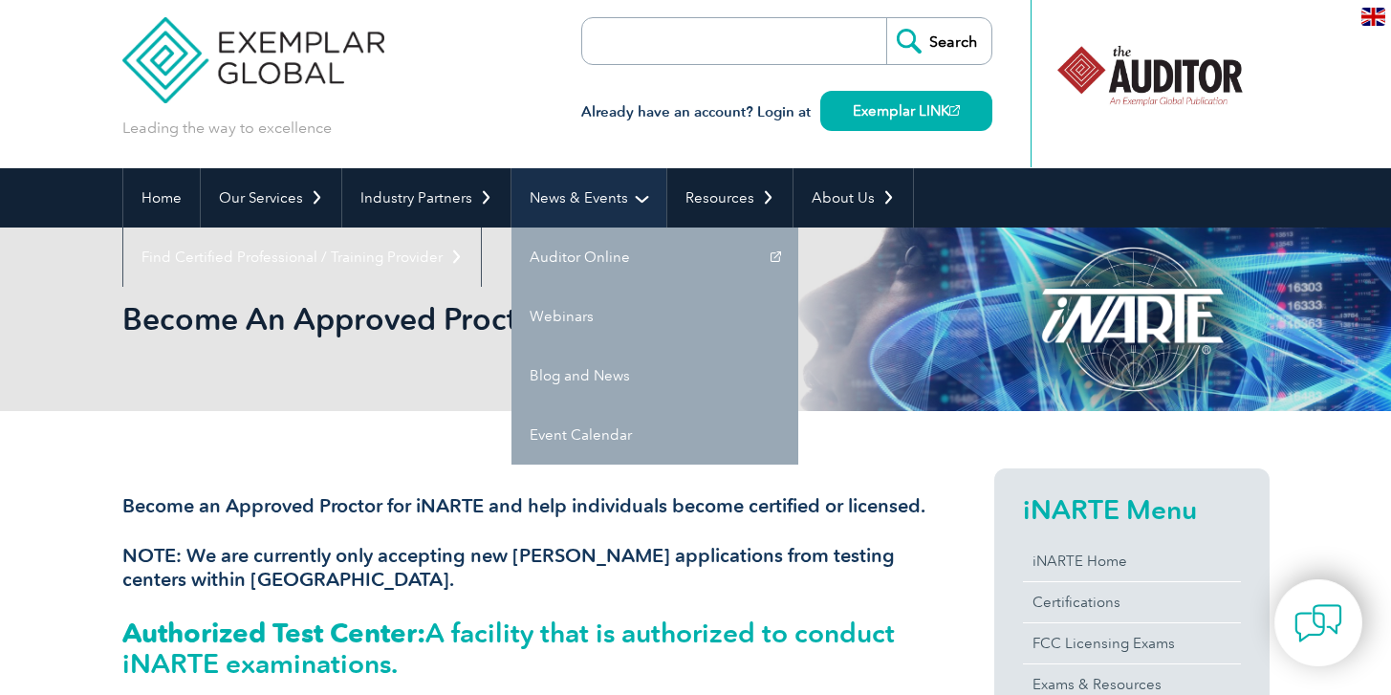
click at [610, 210] on link "News & Events" at bounding box center [589, 197] width 155 height 59
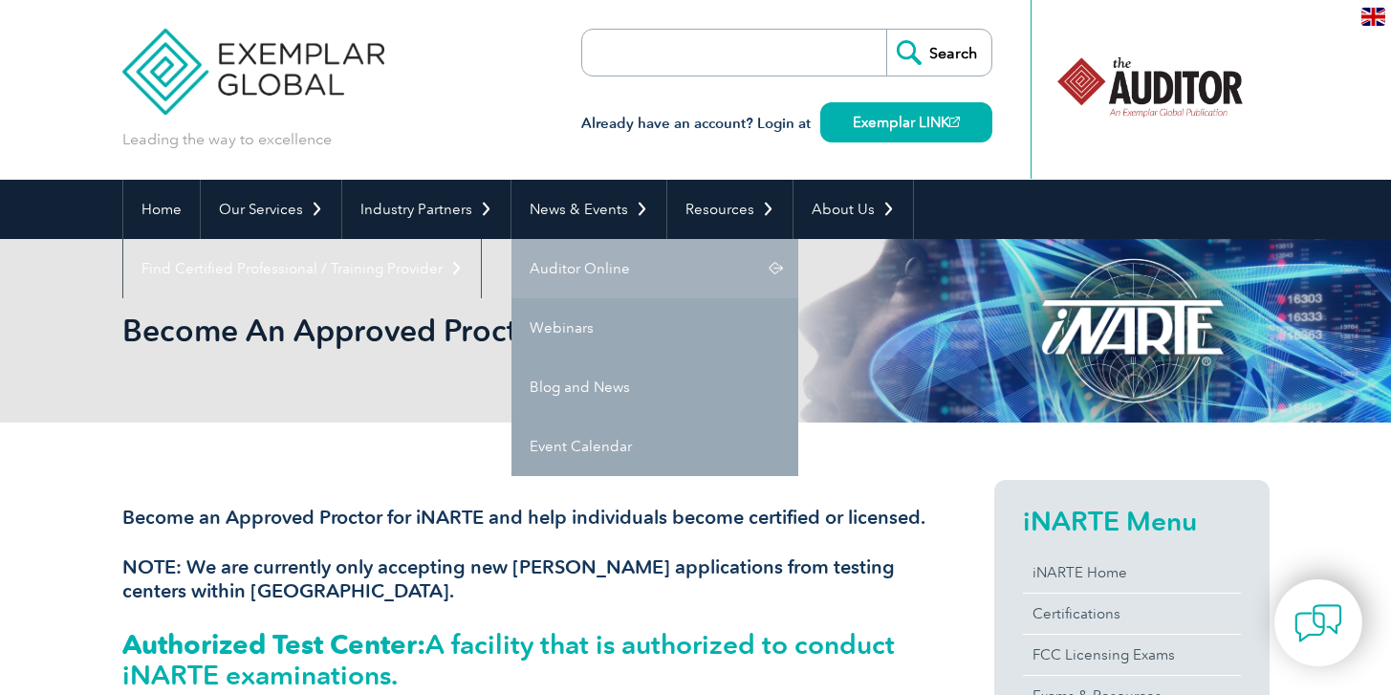
click at [583, 255] on link "Auditor Online" at bounding box center [655, 268] width 287 height 59
